Goal: Task Accomplishment & Management: Complete application form

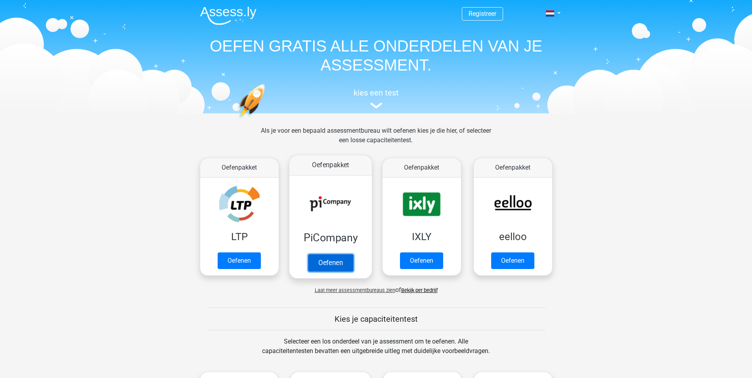
click at [338, 263] on link "Oefenen" at bounding box center [330, 262] width 45 height 17
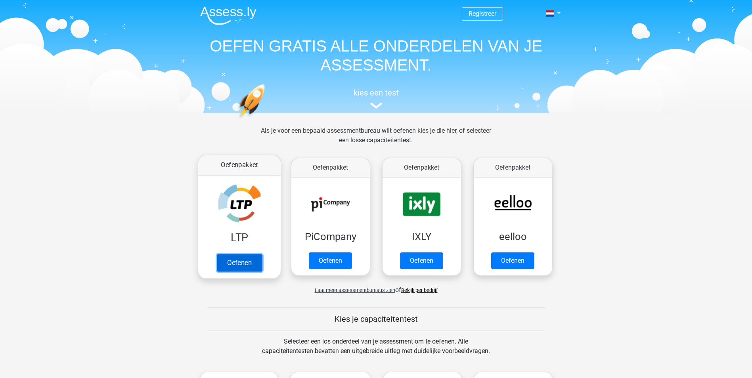
click at [244, 262] on link "Oefenen" at bounding box center [238, 262] width 45 height 17
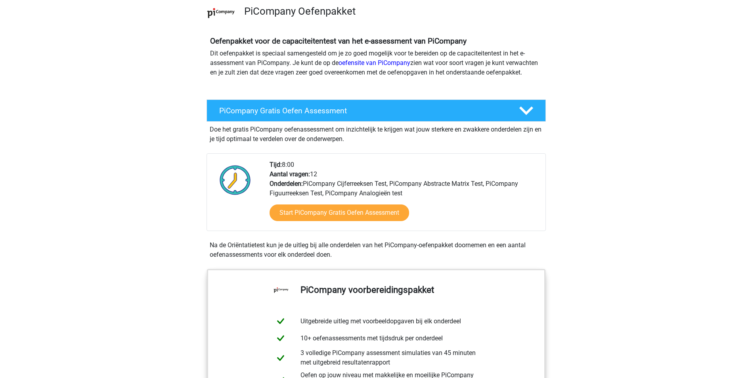
scroll to position [198, 0]
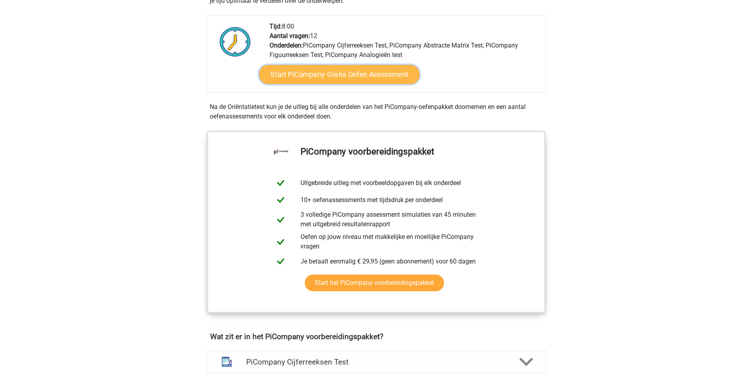
click at [343, 80] on link "Start PiCompany Gratis Oefen Assessment" at bounding box center [339, 74] width 161 height 19
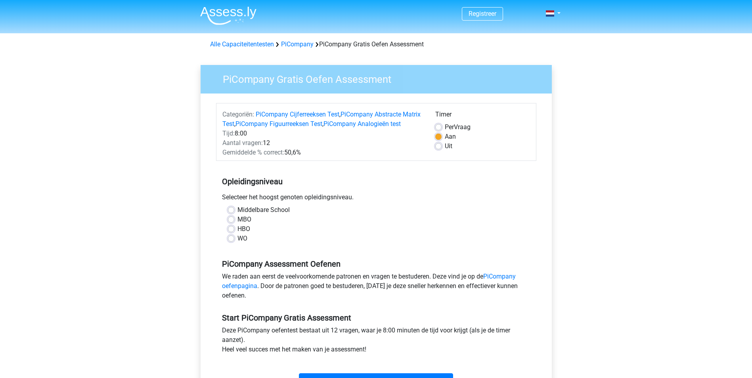
click at [238, 224] on label "MBO" at bounding box center [245, 220] width 14 height 10
click at [230, 223] on input "MBO" at bounding box center [231, 219] width 6 height 8
radio input "true"
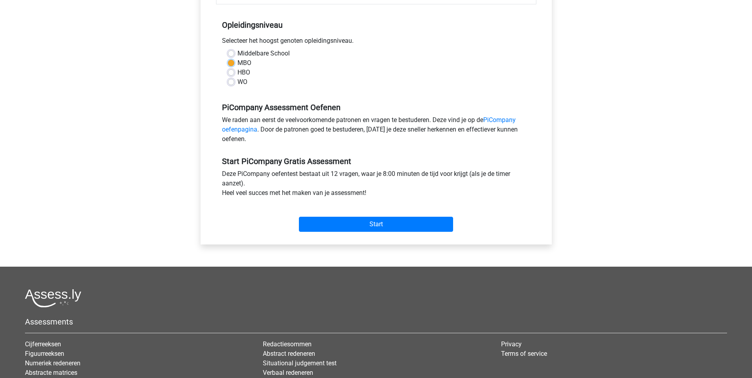
scroll to position [159, 0]
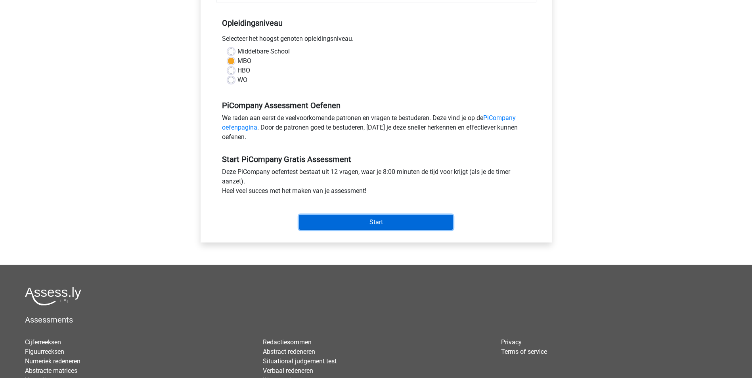
click at [367, 230] on input "Start" at bounding box center [376, 222] width 154 height 15
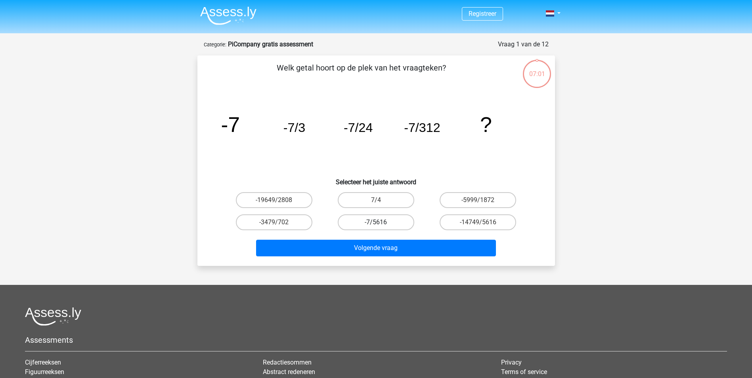
click at [393, 223] on label "-7/5616" at bounding box center [376, 223] width 77 height 16
click at [381, 223] on input "-7/5616" at bounding box center [378, 224] width 5 height 5
radio input "true"
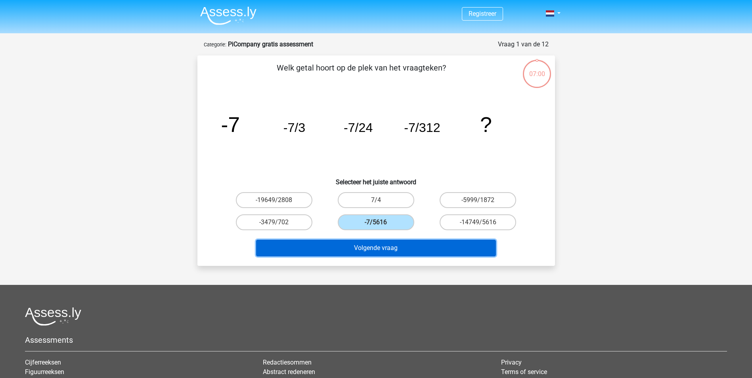
click at [393, 249] on button "Volgende vraag" at bounding box center [376, 248] width 240 height 17
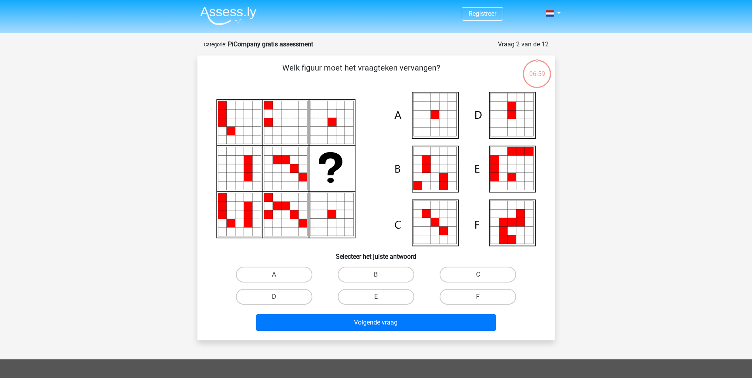
scroll to position [40, 0]
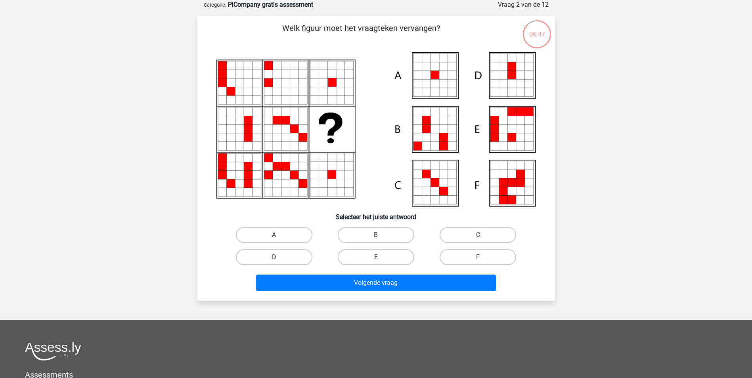
click at [430, 73] on icon at bounding box center [426, 75] width 9 height 9
click at [294, 236] on label "A" at bounding box center [274, 235] width 77 height 16
click at [279, 236] on input "A" at bounding box center [276, 237] width 5 height 5
radio input "true"
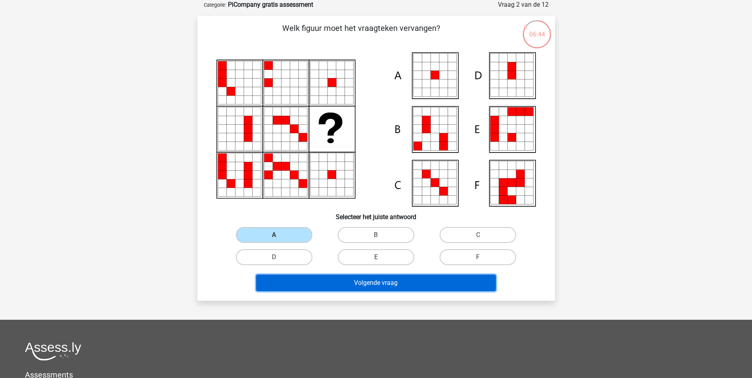
click at [387, 283] on button "Volgende vraag" at bounding box center [376, 283] width 240 height 17
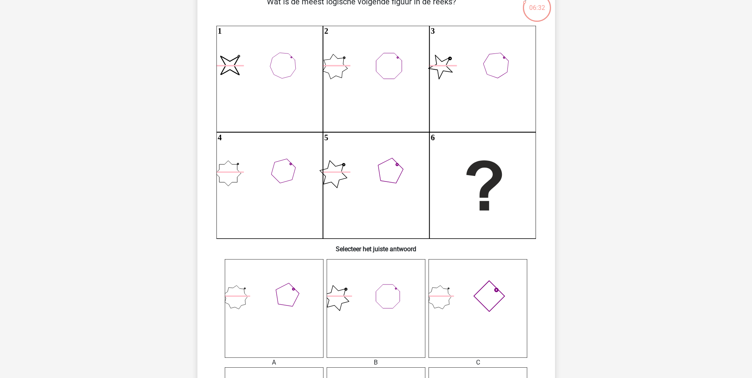
scroll to position [79, 0]
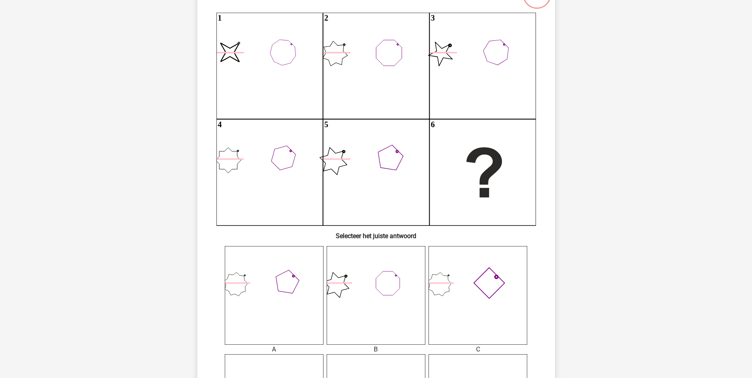
click at [391, 311] on icon at bounding box center [376, 295] width 99 height 99
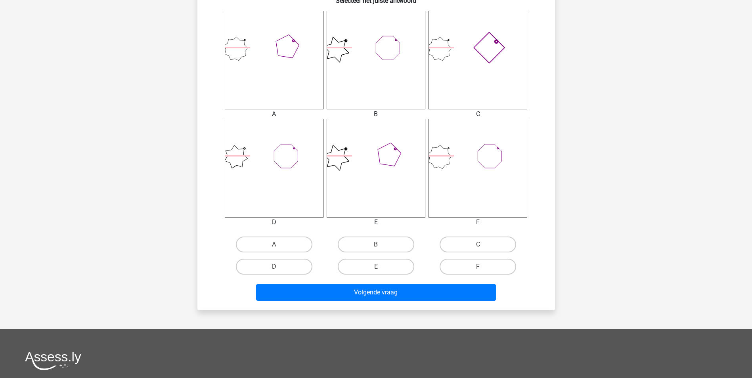
scroll to position [317, 0]
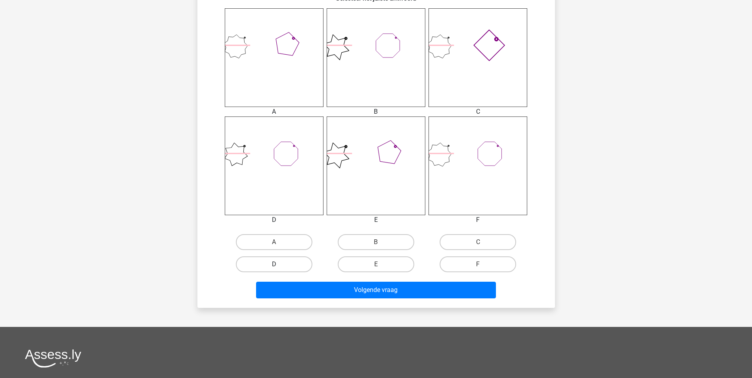
click at [281, 262] on label "D" at bounding box center [274, 265] width 77 height 16
click at [279, 264] on input "D" at bounding box center [276, 266] width 5 height 5
radio input "true"
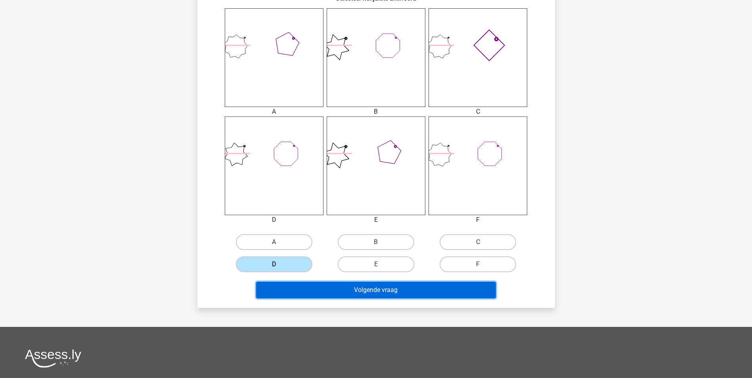
click at [407, 290] on button "Volgende vraag" at bounding box center [376, 290] width 240 height 17
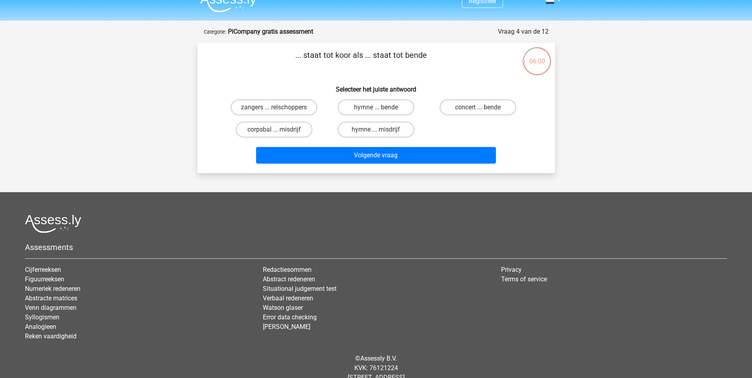
scroll to position [0, 0]
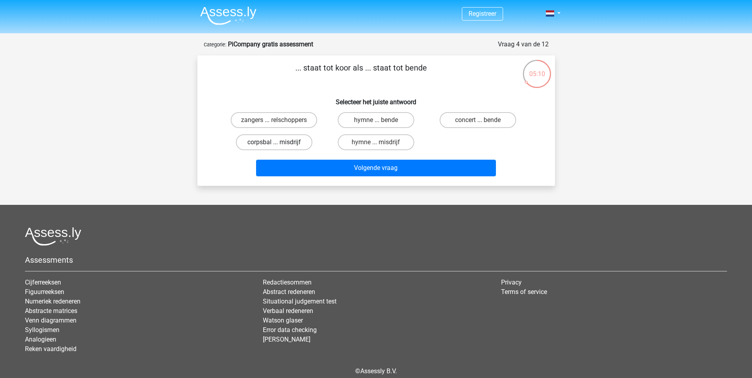
click at [299, 140] on label "corpsbal ... misdrijf" at bounding box center [274, 142] width 77 height 16
click at [279, 142] on input "corpsbal ... misdrijf" at bounding box center [276, 144] width 5 height 5
radio input "true"
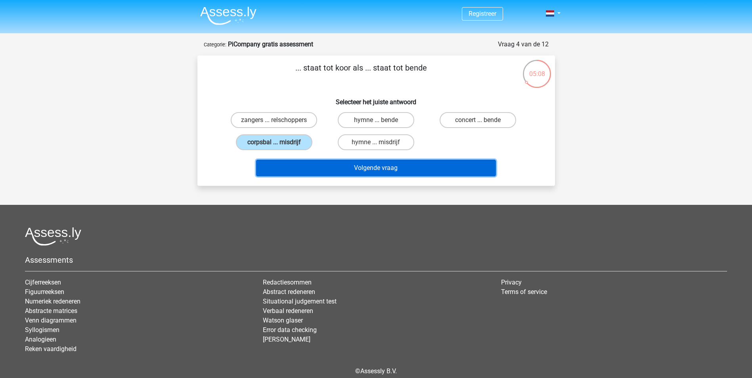
click at [377, 169] on button "Volgende vraag" at bounding box center [376, 168] width 240 height 17
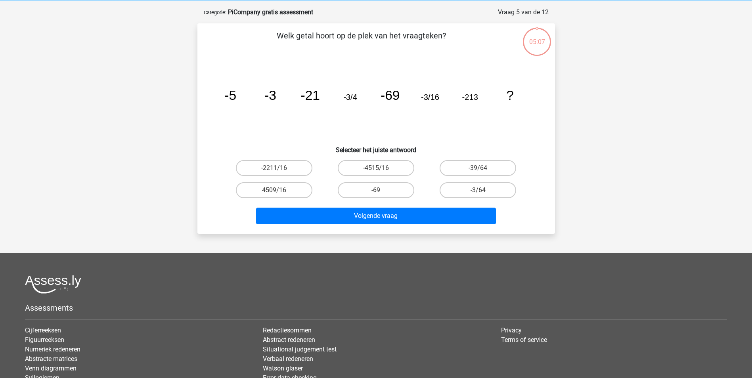
scroll to position [40, 0]
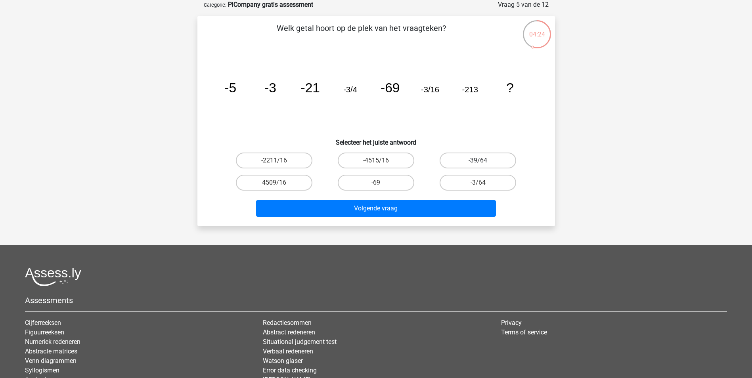
click at [501, 157] on label "-39/64" at bounding box center [478, 161] width 77 height 16
click at [483, 161] on input "-39/64" at bounding box center [480, 163] width 5 height 5
radio input "true"
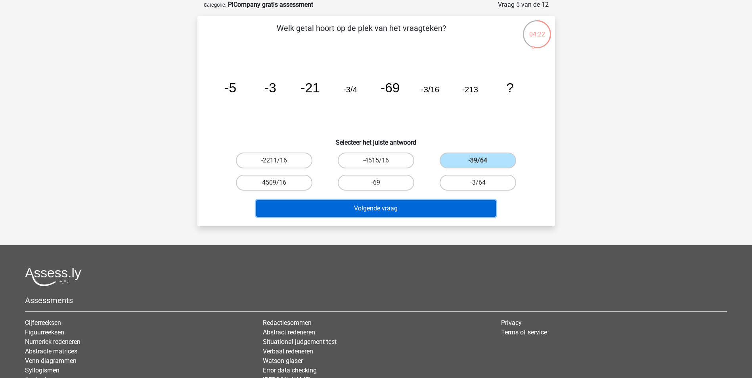
click at [437, 200] on button "Volgende vraag" at bounding box center [376, 208] width 240 height 17
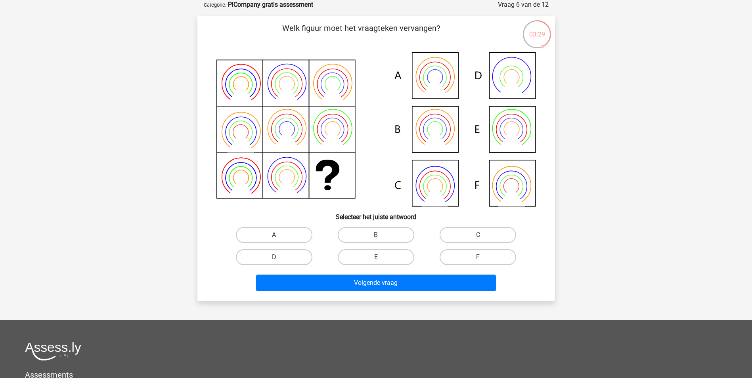
click at [477, 254] on label "F" at bounding box center [478, 257] width 77 height 16
click at [478, 257] on input "F" at bounding box center [480, 259] width 5 height 5
radio input "true"
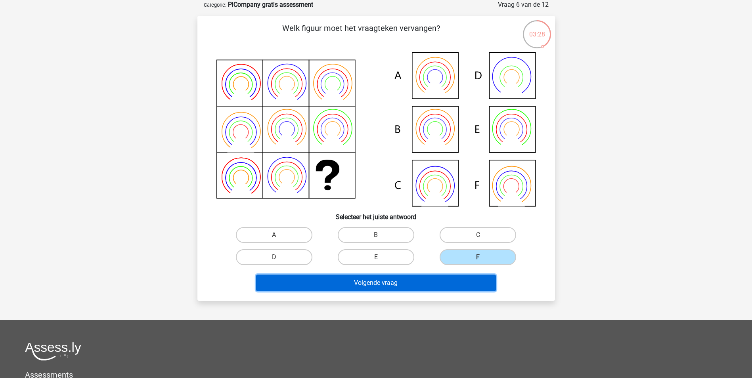
click at [433, 287] on button "Volgende vraag" at bounding box center [376, 283] width 240 height 17
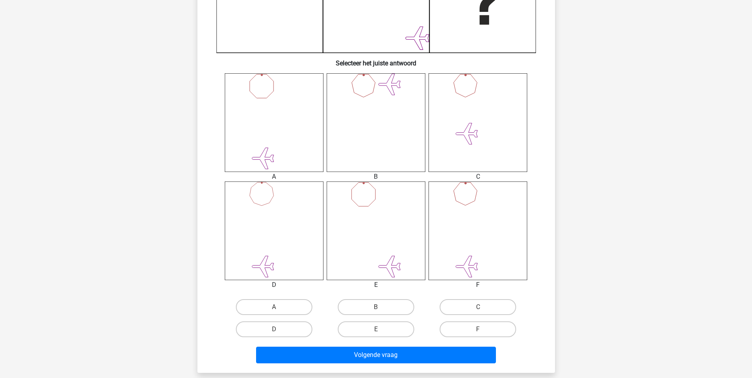
scroll to position [278, 0]
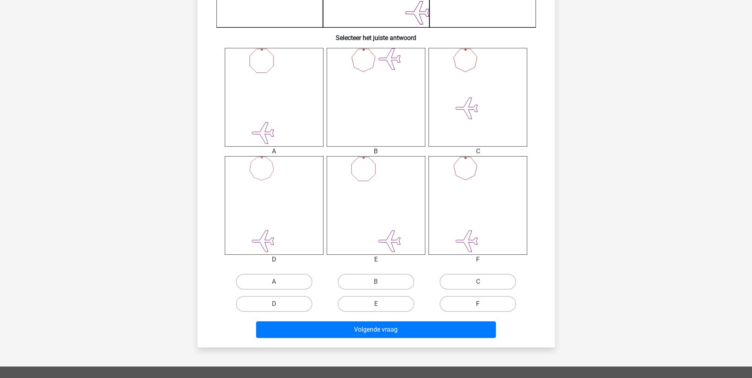
click at [453, 302] on label "F" at bounding box center [478, 304] width 77 height 16
click at [478, 304] on input "F" at bounding box center [480, 306] width 5 height 5
radio input "true"
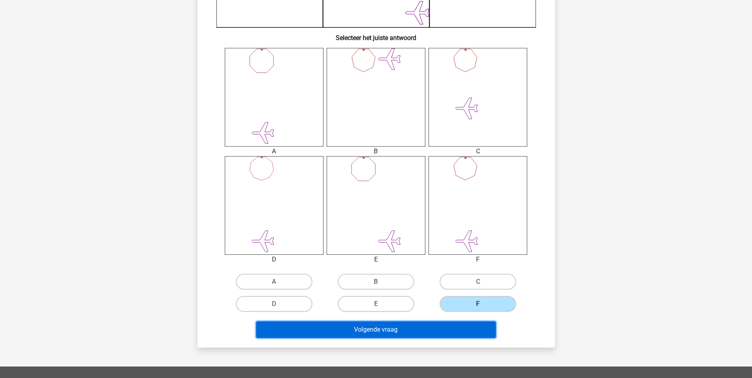
click at [426, 329] on button "Volgende vraag" at bounding box center [376, 330] width 240 height 17
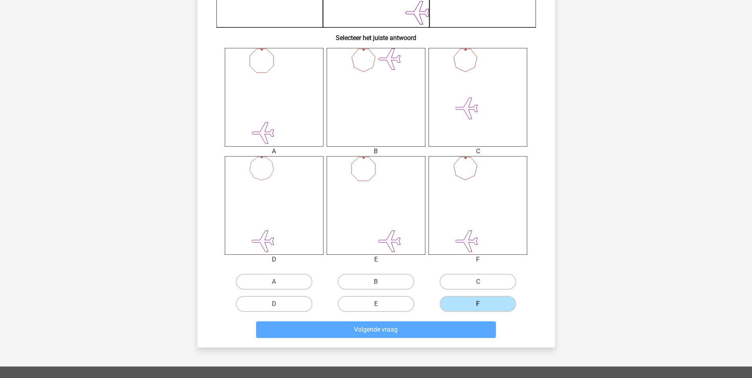
scroll to position [36, 0]
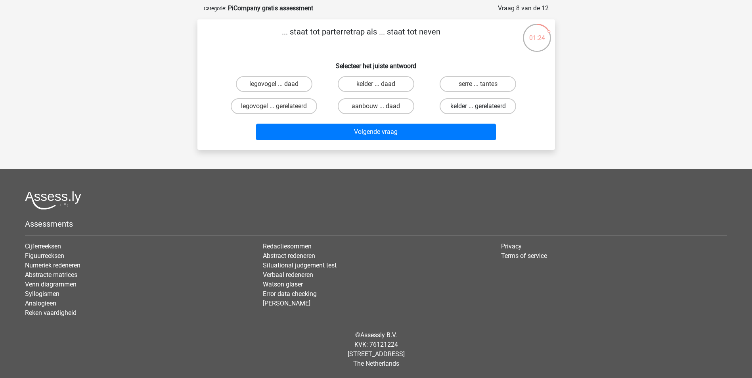
click at [468, 108] on label "kelder ... gerelateerd" at bounding box center [478, 106] width 77 height 16
click at [478, 108] on input "kelder ... gerelateerd" at bounding box center [480, 108] width 5 height 5
radio input "true"
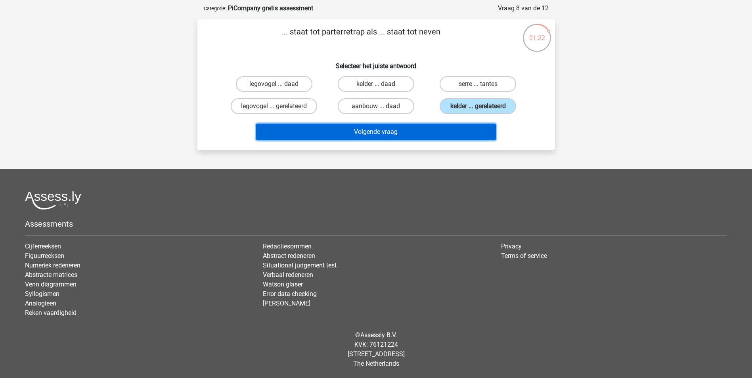
click at [450, 132] on button "Volgende vraag" at bounding box center [376, 132] width 240 height 17
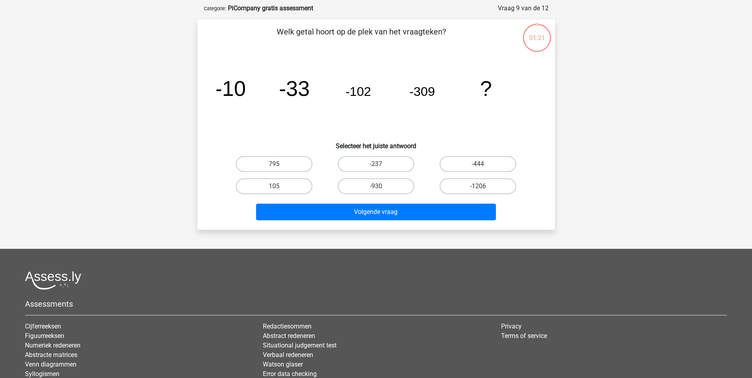
scroll to position [40, 0]
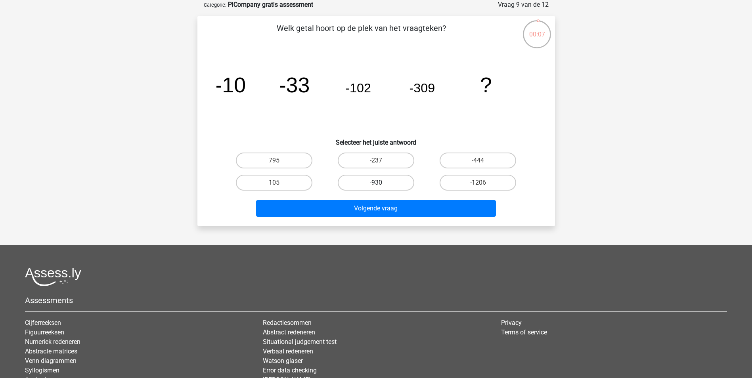
click at [386, 184] on label "-930" at bounding box center [376, 183] width 77 height 16
click at [381, 184] on input "-930" at bounding box center [378, 185] width 5 height 5
radio input "true"
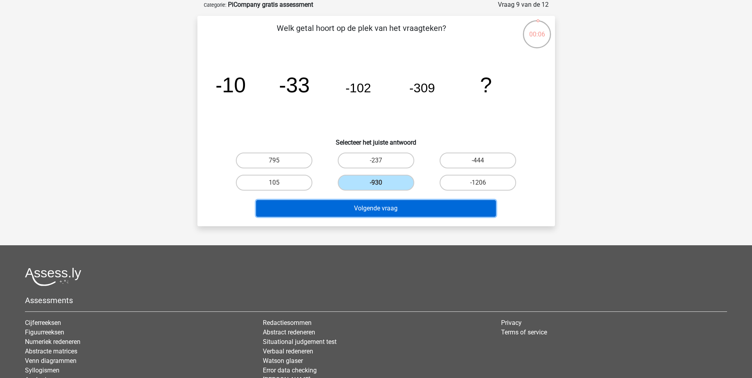
click at [436, 211] on button "Volgende vraag" at bounding box center [376, 208] width 240 height 17
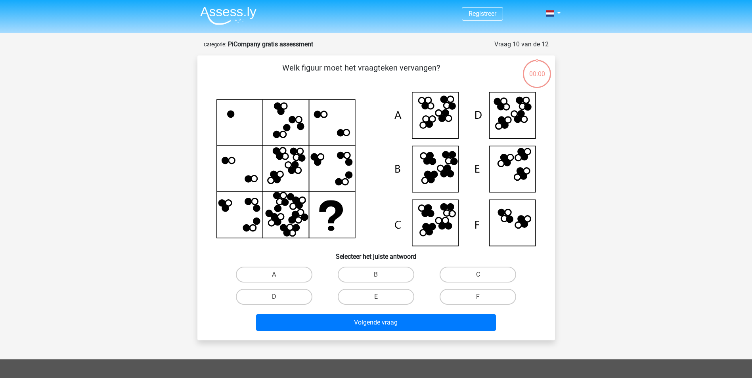
scroll to position [40, 0]
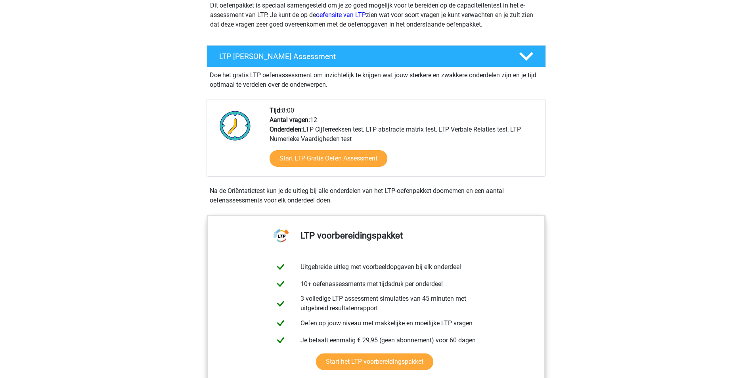
scroll to position [119, 0]
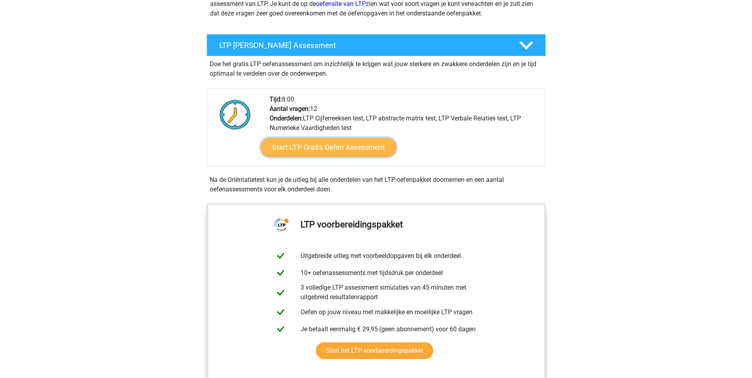
click at [377, 151] on link "Start LTP Gratis Oefen Assessment" at bounding box center [329, 147] width 136 height 19
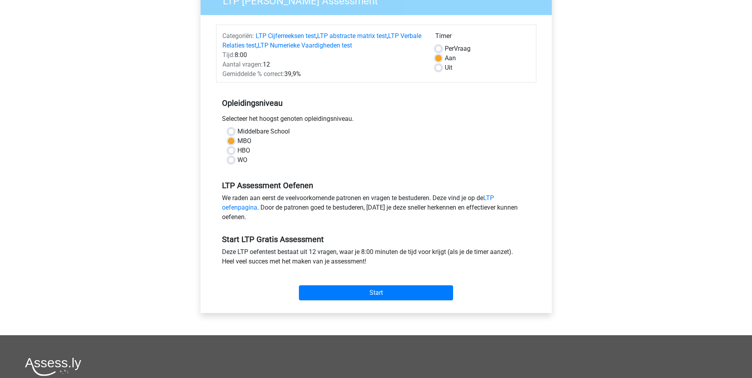
scroll to position [79, 0]
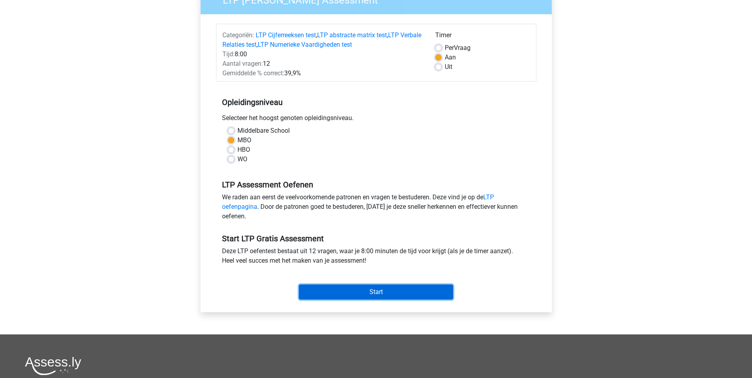
click at [382, 291] on input "Start" at bounding box center [376, 292] width 154 height 15
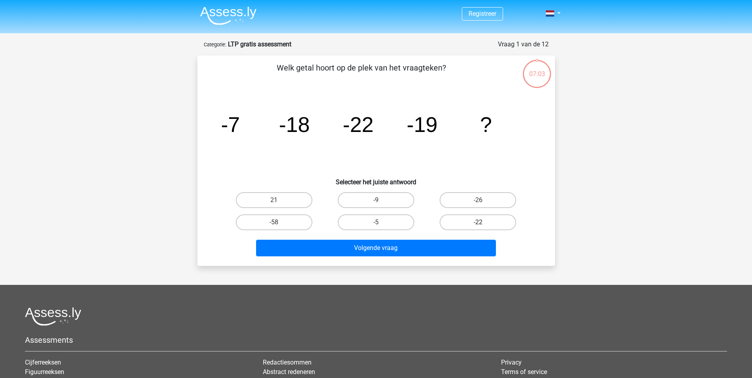
click at [492, 220] on label "-22" at bounding box center [478, 223] width 77 height 16
click at [483, 222] on input "-22" at bounding box center [480, 224] width 5 height 5
radio input "true"
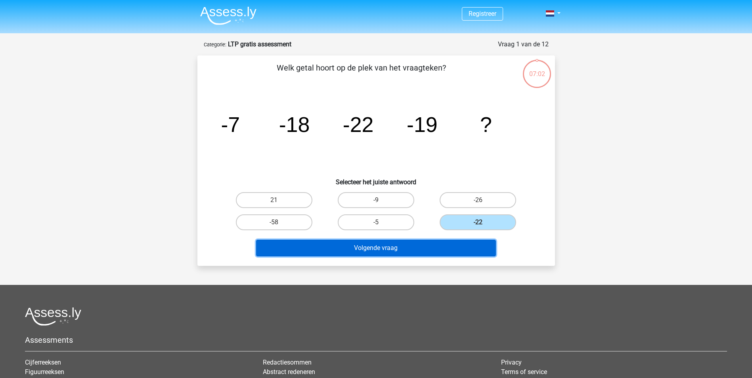
click at [447, 245] on button "Volgende vraag" at bounding box center [376, 248] width 240 height 17
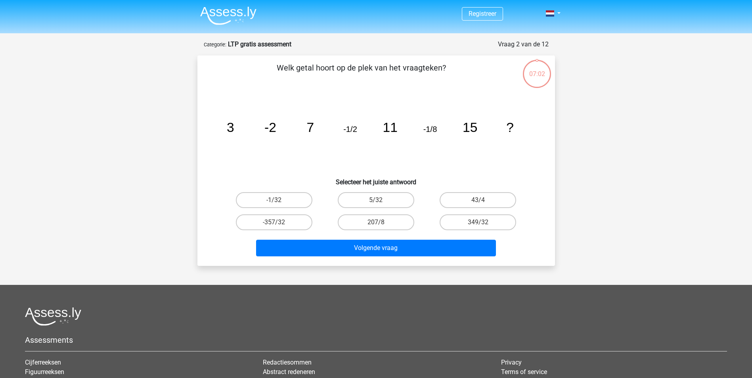
scroll to position [40, 0]
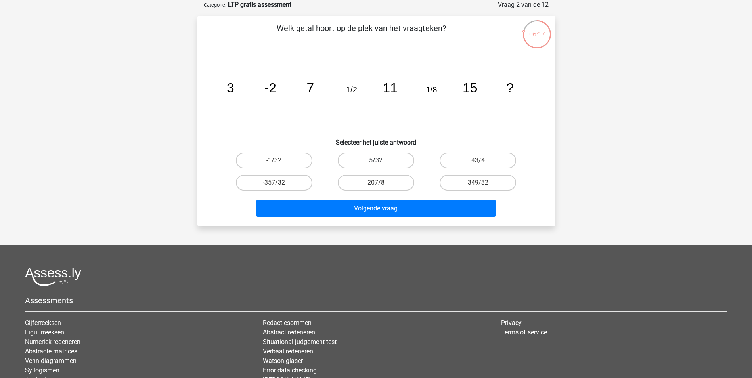
click at [394, 158] on label "5/32" at bounding box center [376, 161] width 77 height 16
click at [381, 161] on input "5/32" at bounding box center [378, 163] width 5 height 5
radio input "true"
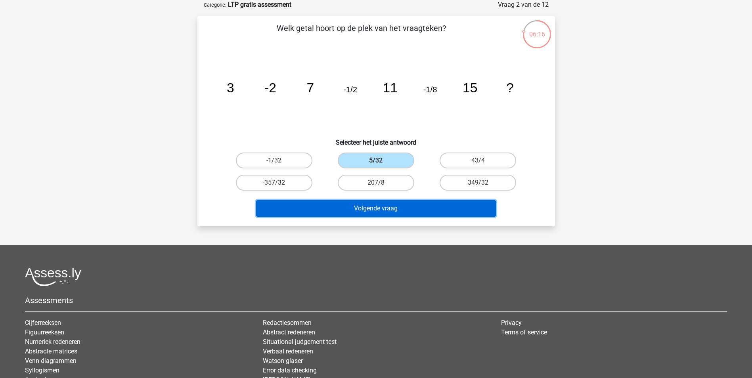
click at [420, 208] on button "Volgende vraag" at bounding box center [376, 208] width 240 height 17
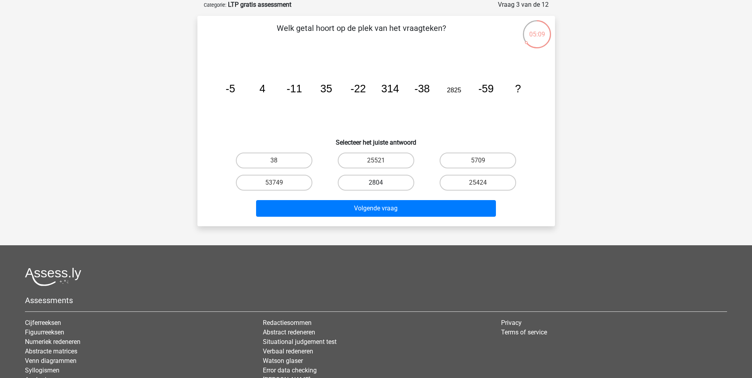
click at [393, 182] on label "2804" at bounding box center [376, 183] width 77 height 16
click at [381, 183] on input "2804" at bounding box center [378, 185] width 5 height 5
radio input "true"
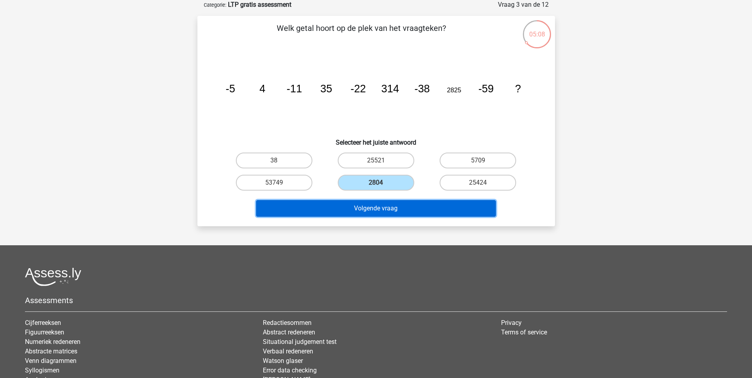
click at [398, 207] on button "Volgende vraag" at bounding box center [376, 208] width 240 height 17
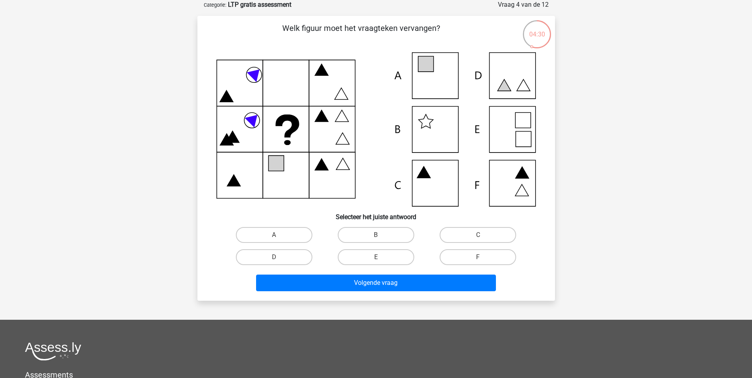
click at [275, 235] on input "A" at bounding box center [276, 237] width 5 height 5
radio input "true"
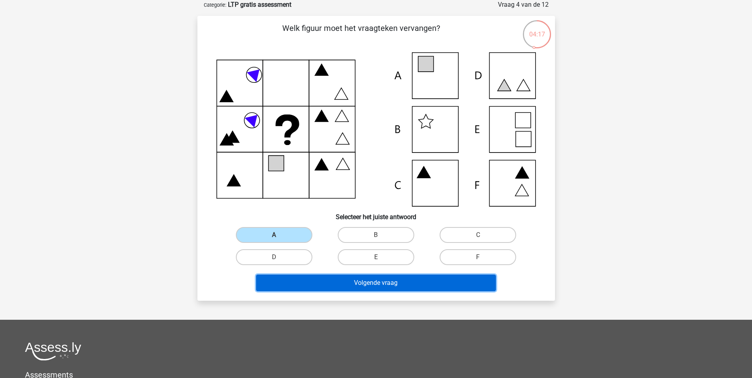
click at [372, 283] on button "Volgende vraag" at bounding box center [376, 283] width 240 height 17
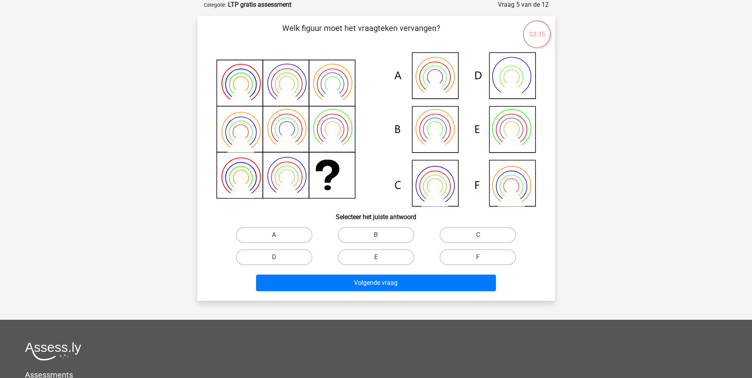
click at [513, 126] on icon at bounding box center [376, 129] width 320 height 154
click at [401, 253] on label "E" at bounding box center [376, 257] width 77 height 16
click at [381, 257] on input "E" at bounding box center [378, 259] width 5 height 5
radio input "true"
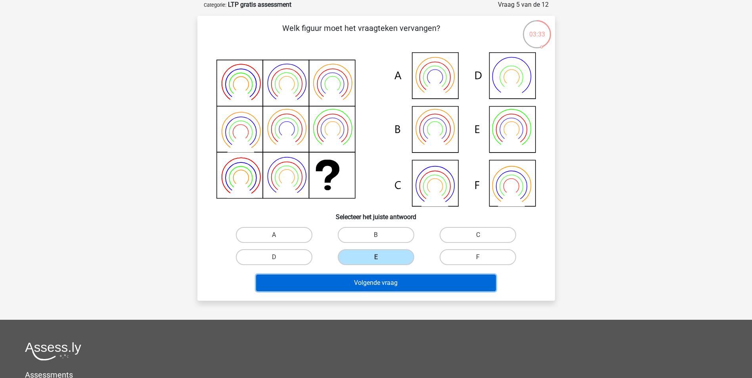
click at [427, 290] on button "Volgende vraag" at bounding box center [376, 283] width 240 height 17
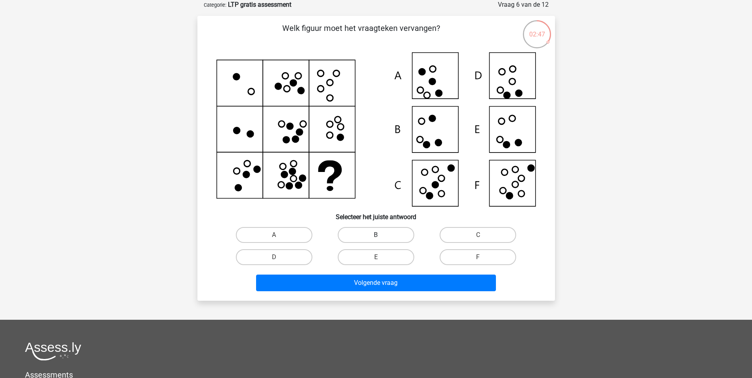
click at [369, 235] on label "B" at bounding box center [376, 235] width 77 height 16
click at [376, 235] on input "B" at bounding box center [378, 237] width 5 height 5
radio input "true"
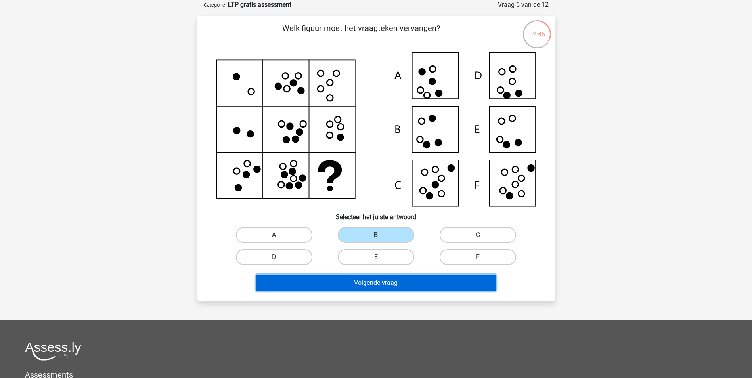
click at [407, 280] on button "Volgende vraag" at bounding box center [376, 283] width 240 height 17
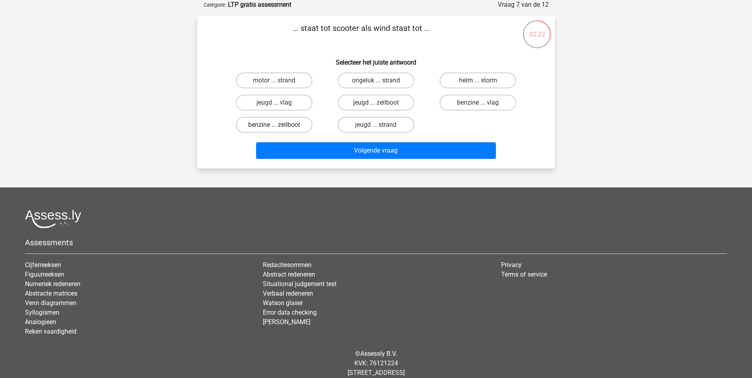
click at [272, 125] on label "benzine ... zeilboot" at bounding box center [274, 125] width 77 height 16
click at [274, 125] on input "benzine ... zeilboot" at bounding box center [276, 127] width 5 height 5
radio input "true"
click at [456, 102] on label "benzine ... vlag" at bounding box center [478, 103] width 77 height 16
click at [478, 103] on input "benzine ... vlag" at bounding box center [480, 105] width 5 height 5
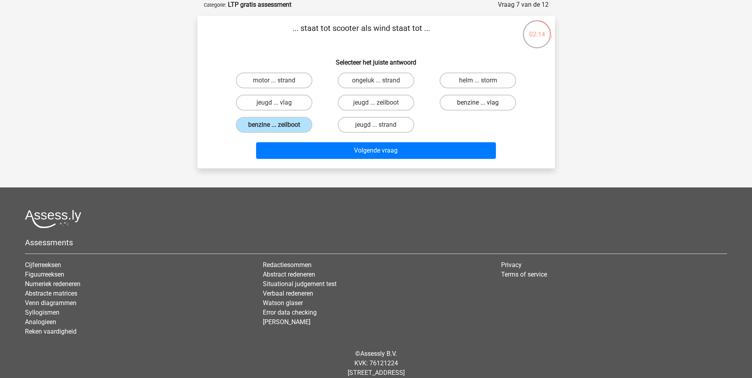
radio input "true"
click at [454, 80] on label "helm ... storm" at bounding box center [478, 81] width 77 height 16
click at [478, 80] on input "helm ... storm" at bounding box center [480, 82] width 5 height 5
radio input "true"
click at [467, 102] on label "benzine ... vlag" at bounding box center [478, 103] width 77 height 16
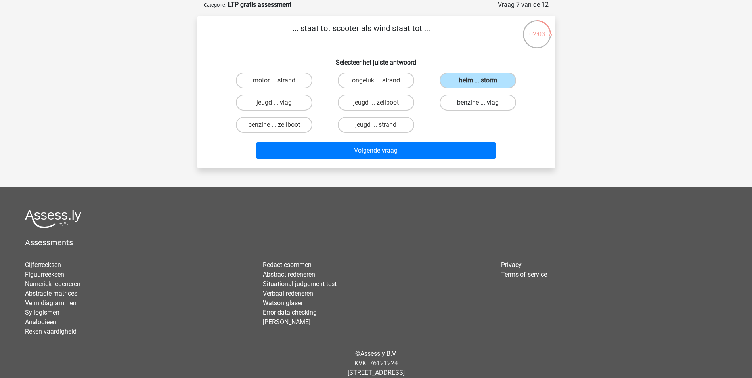
click at [478, 103] on input "benzine ... vlag" at bounding box center [480, 105] width 5 height 5
radio input "true"
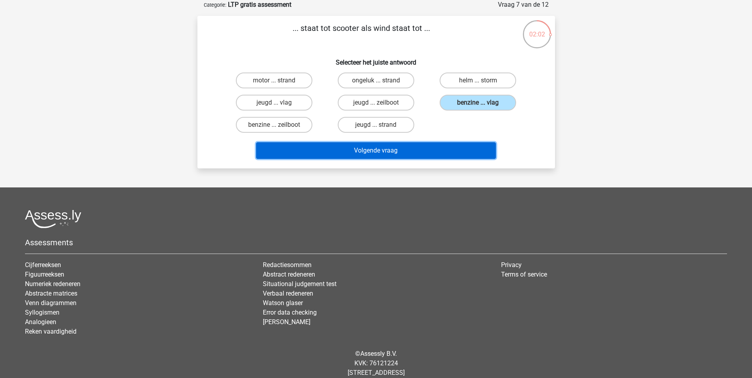
click at [453, 150] on button "Volgende vraag" at bounding box center [376, 150] width 240 height 17
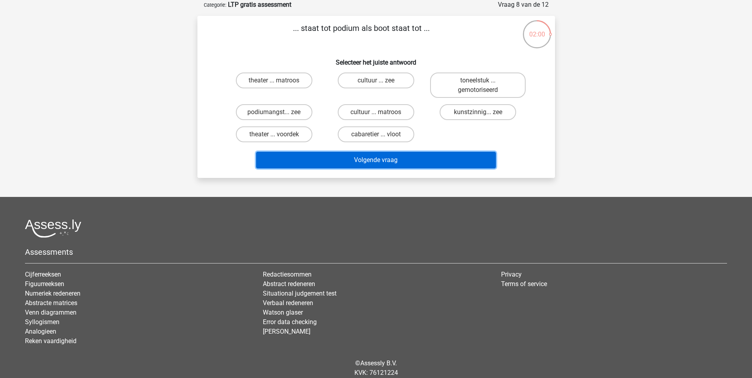
click at [406, 157] on button "Volgende vraag" at bounding box center [376, 160] width 240 height 17
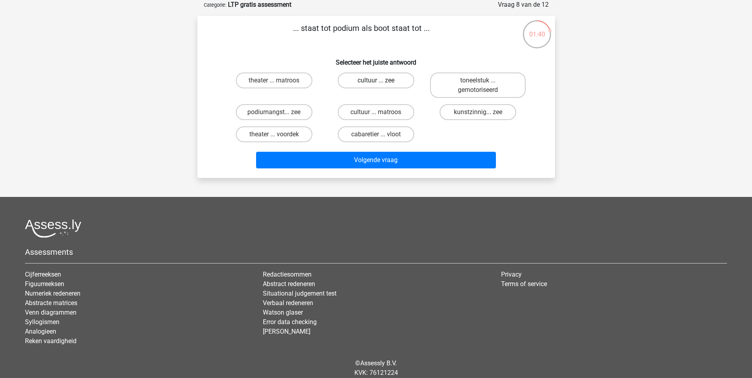
click at [402, 82] on label "cultuur ... zee" at bounding box center [376, 81] width 77 height 16
click at [381, 82] on input "cultuur ... zee" at bounding box center [378, 82] width 5 height 5
radio input "true"
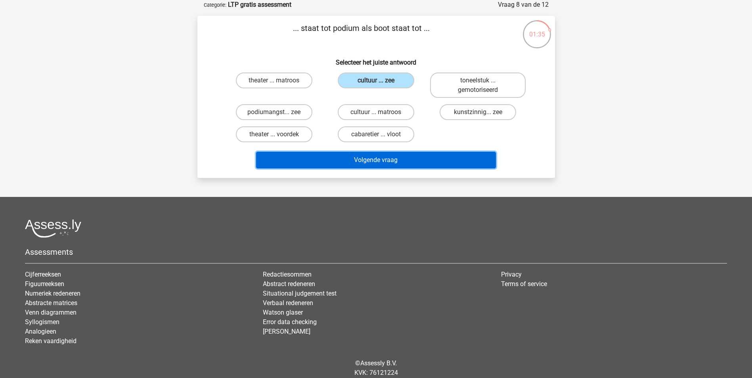
click at [421, 160] on button "Volgende vraag" at bounding box center [376, 160] width 240 height 17
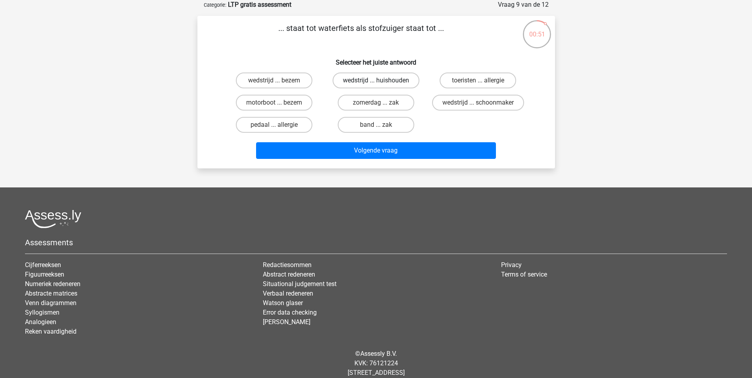
click at [403, 77] on label "wedstrijd ... huishouden" at bounding box center [376, 81] width 87 height 16
click at [381, 80] on input "wedstrijd ... huishouden" at bounding box center [378, 82] width 5 height 5
radio input "true"
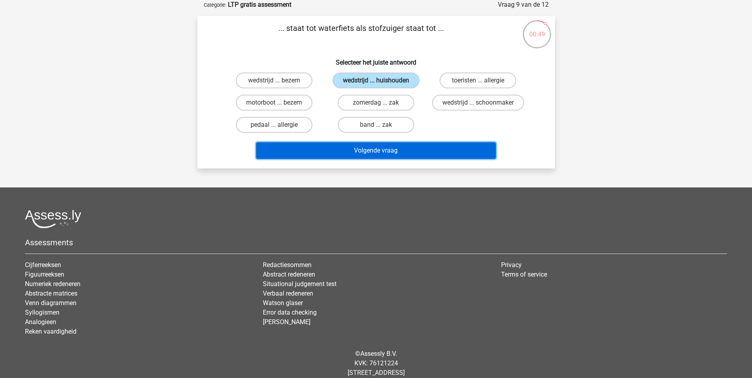
click at [387, 146] on button "Volgende vraag" at bounding box center [376, 150] width 240 height 17
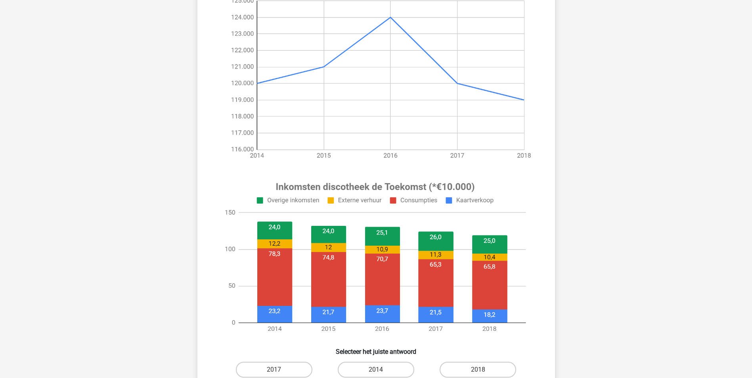
scroll to position [238, 0]
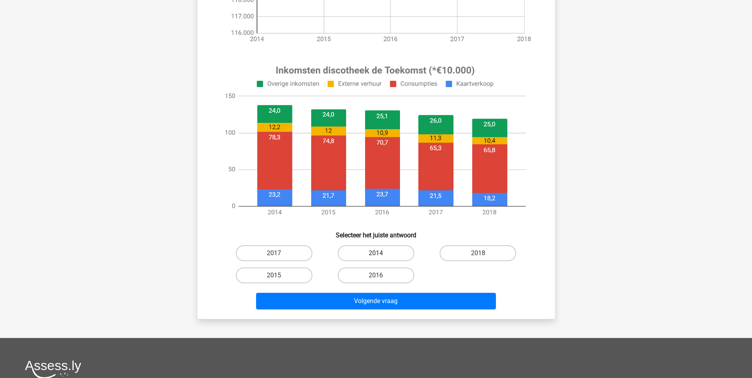
click at [373, 250] on label "2014" at bounding box center [376, 253] width 77 height 16
click at [376, 253] on input "2014" at bounding box center [378, 255] width 5 height 5
radio input "true"
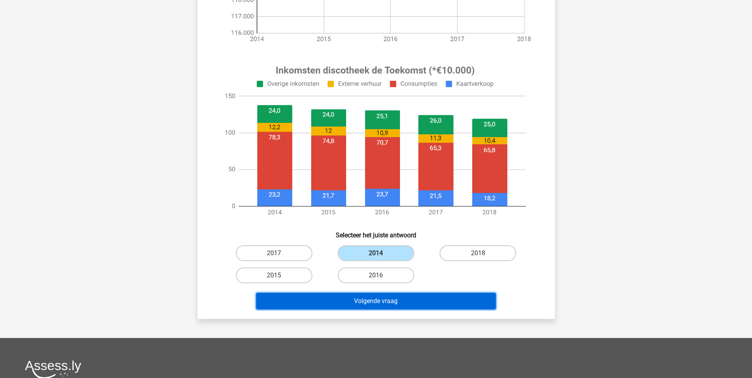
click at [437, 303] on button "Volgende vraag" at bounding box center [376, 301] width 240 height 17
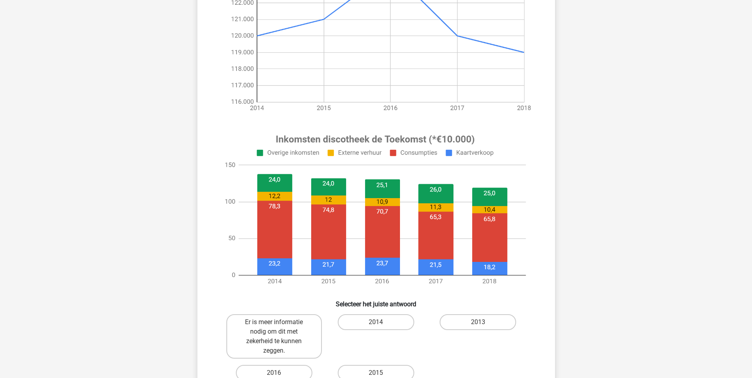
scroll to position [198, 0]
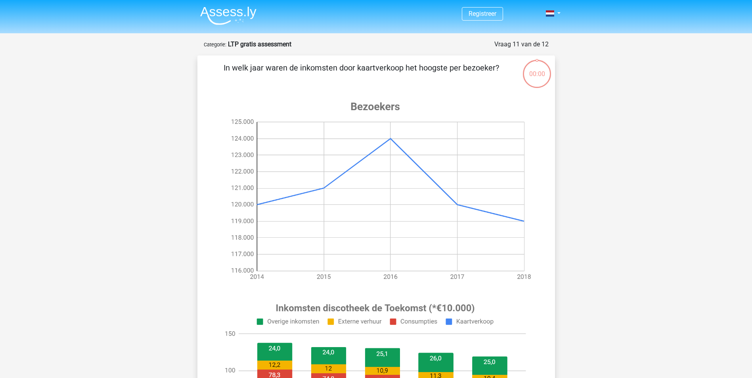
scroll to position [198, 0]
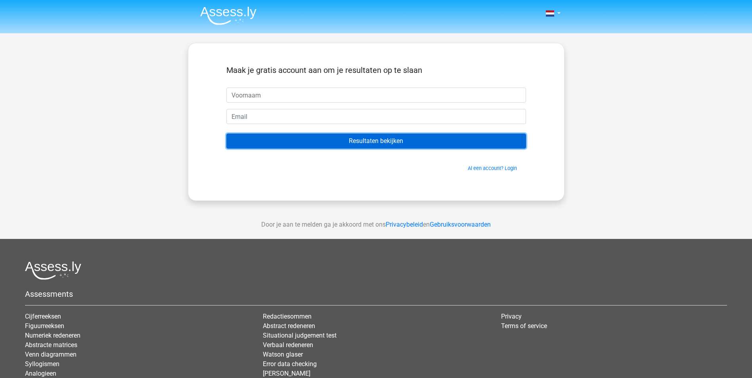
click at [355, 141] on input "Resultaten bekijken" at bounding box center [376, 141] width 300 height 15
